Goal: Task Accomplishment & Management: Manage account settings

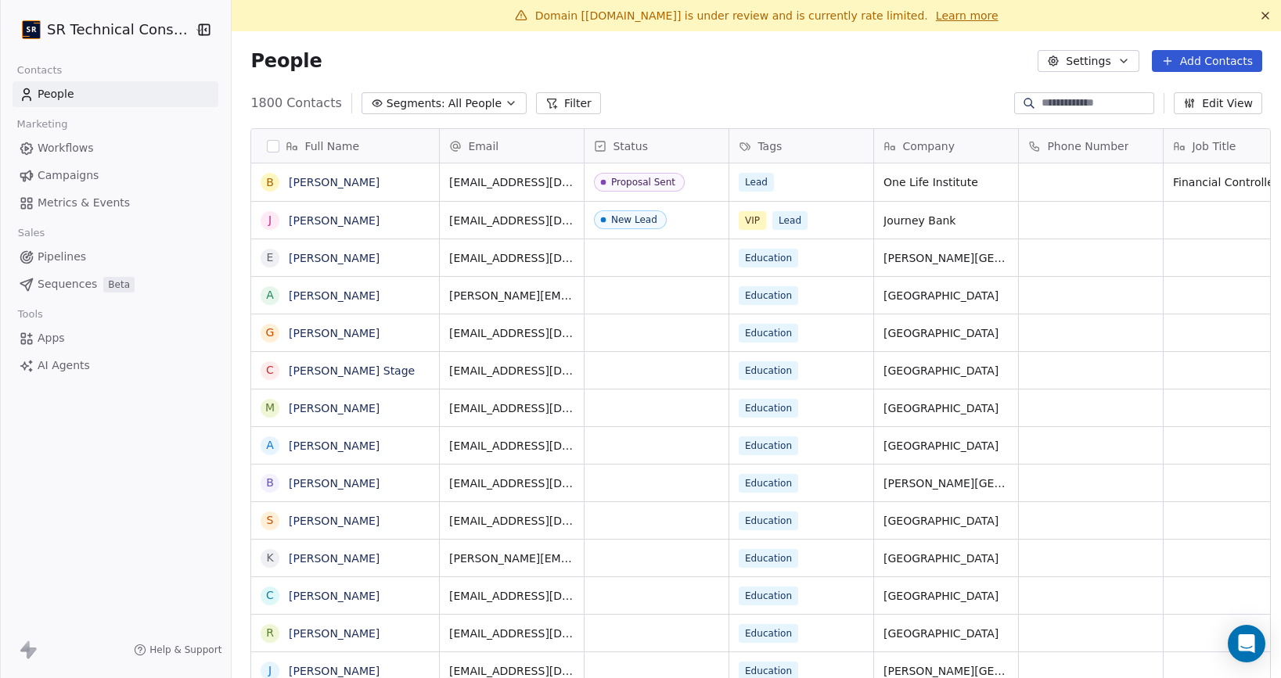
scroll to position [597, 1058]
click at [128, 33] on html "SR Technical Consultants Contacts People Marketing Workflows Campaigns Metrics …" at bounding box center [640, 339] width 1281 height 678
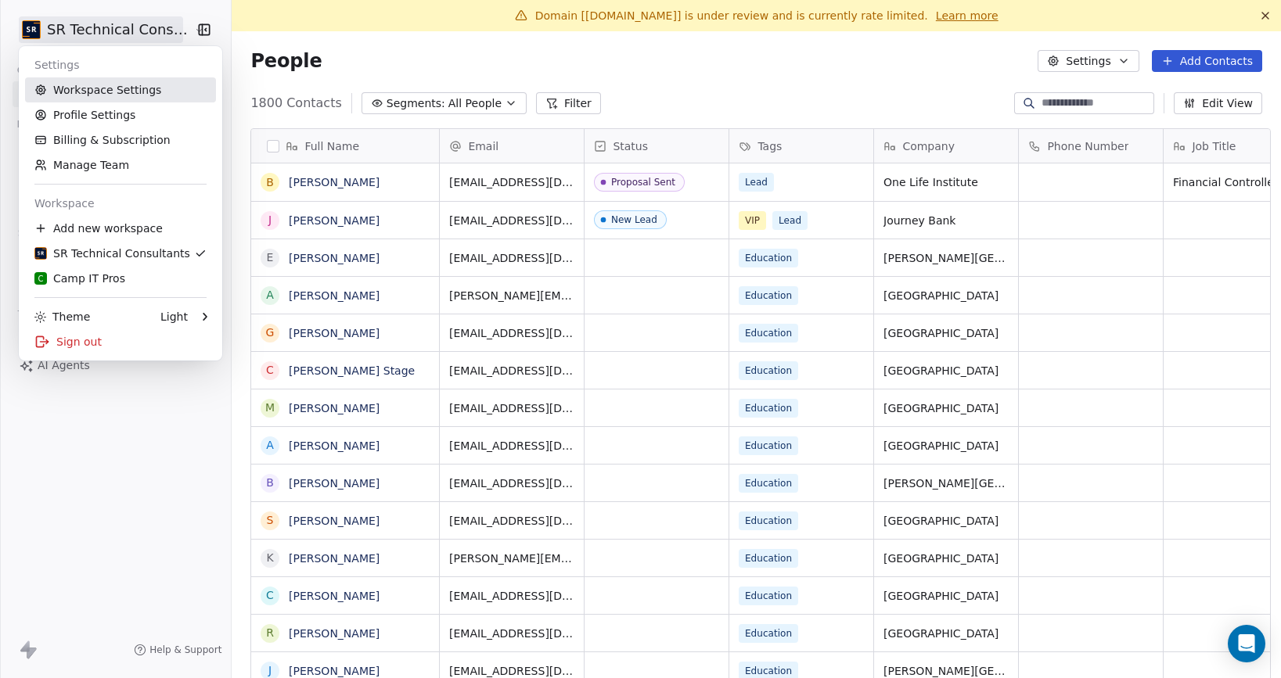
click at [134, 94] on link "Workspace Settings" at bounding box center [120, 89] width 191 height 25
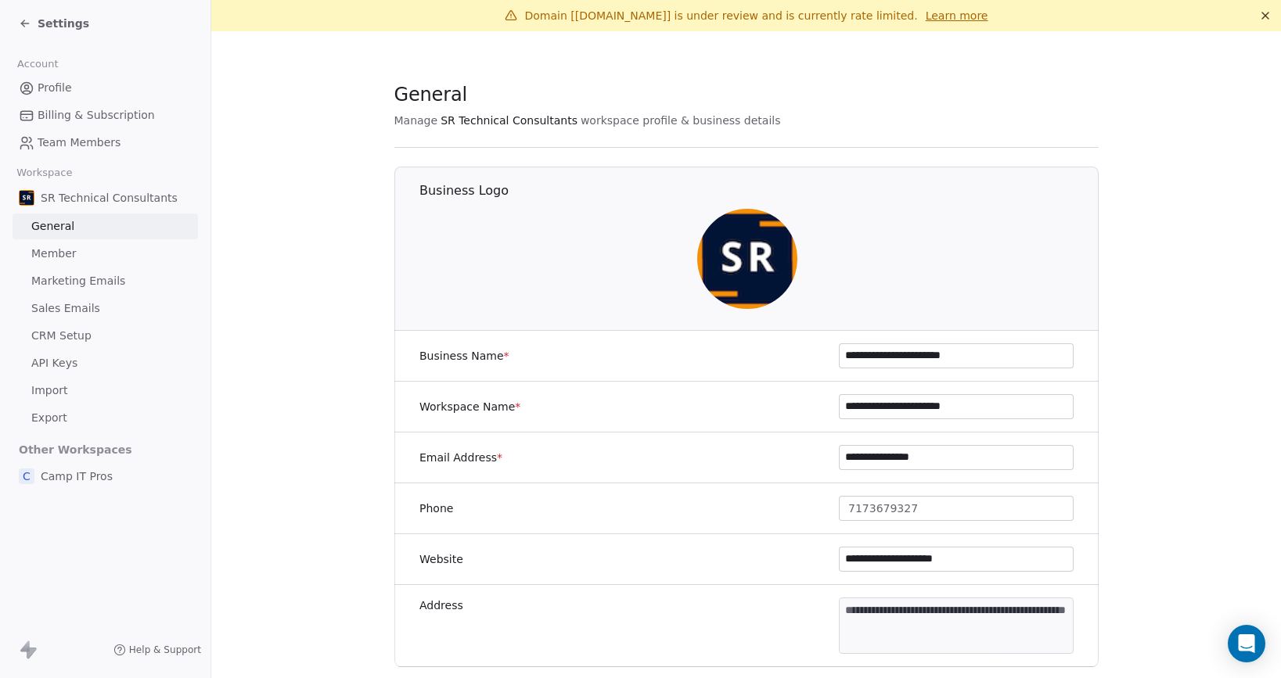
click at [107, 279] on span "Marketing Emails" at bounding box center [78, 281] width 94 height 16
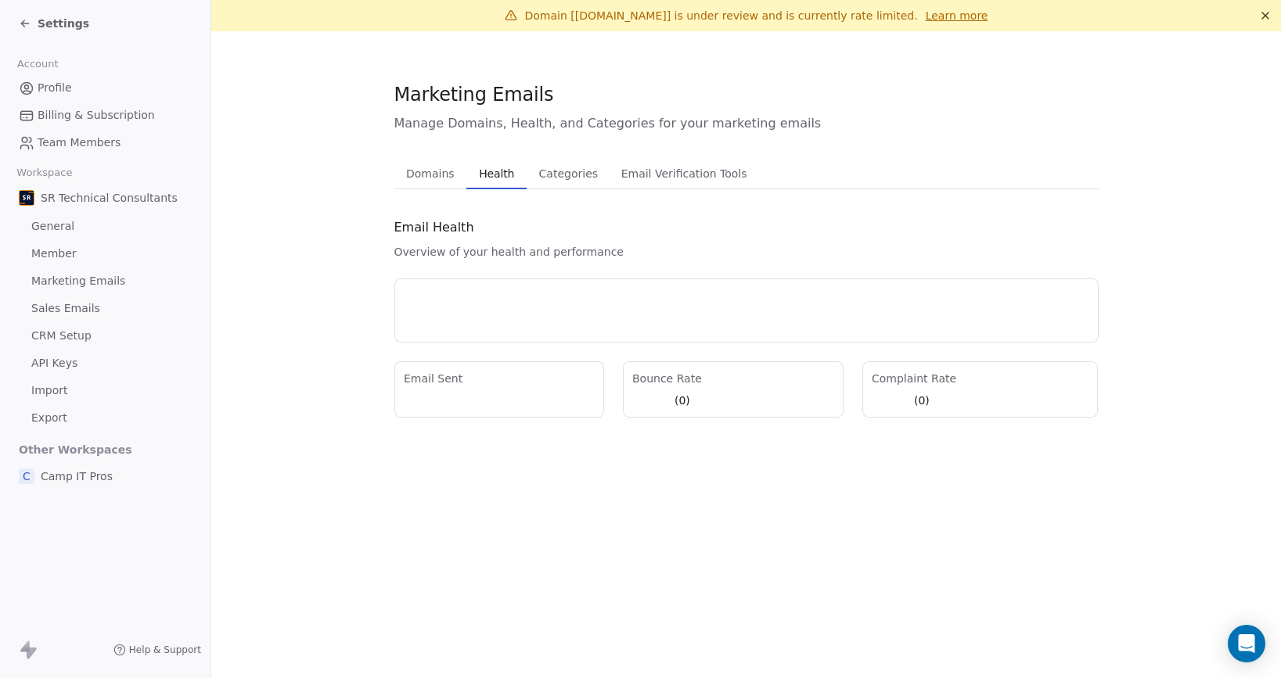
click at [496, 181] on span "Health" at bounding box center [497, 174] width 48 height 22
